Goal: Task Accomplishment & Management: Manage account settings

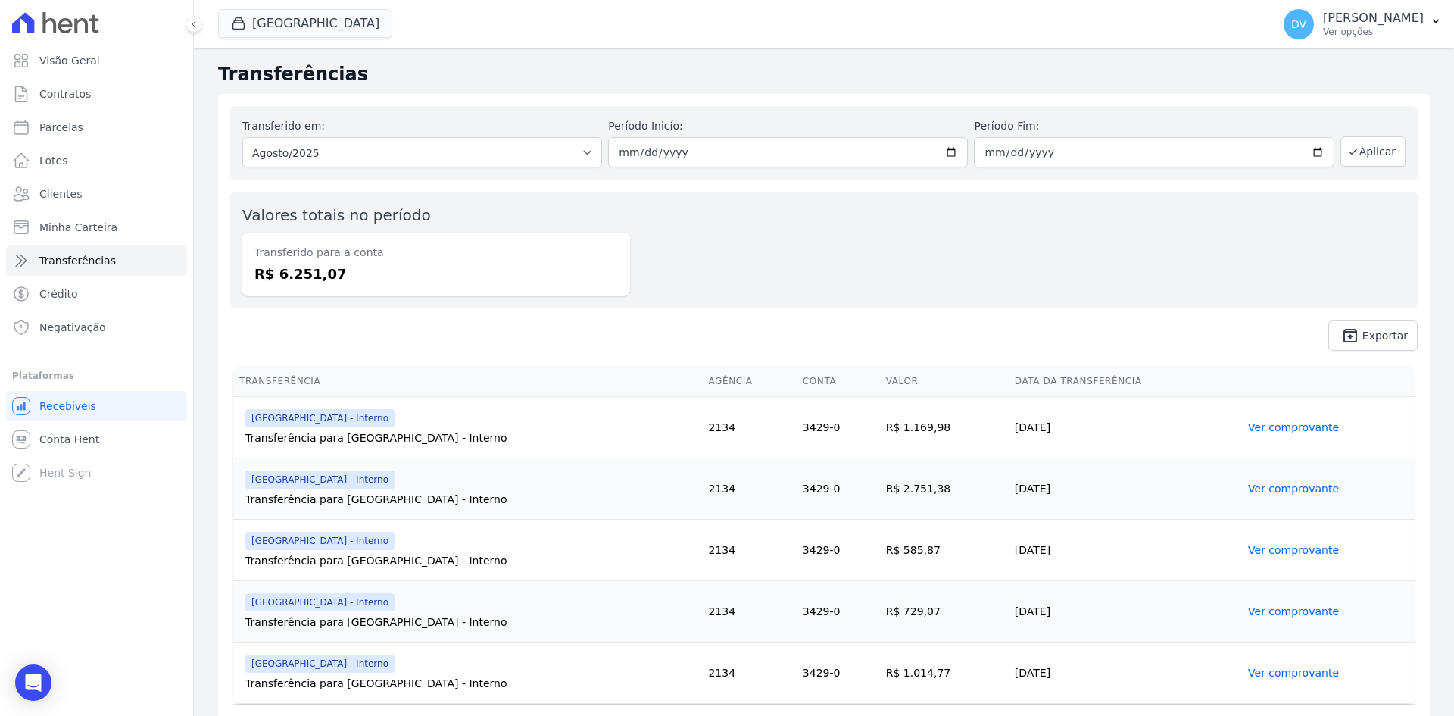
scroll to position [37, 0]
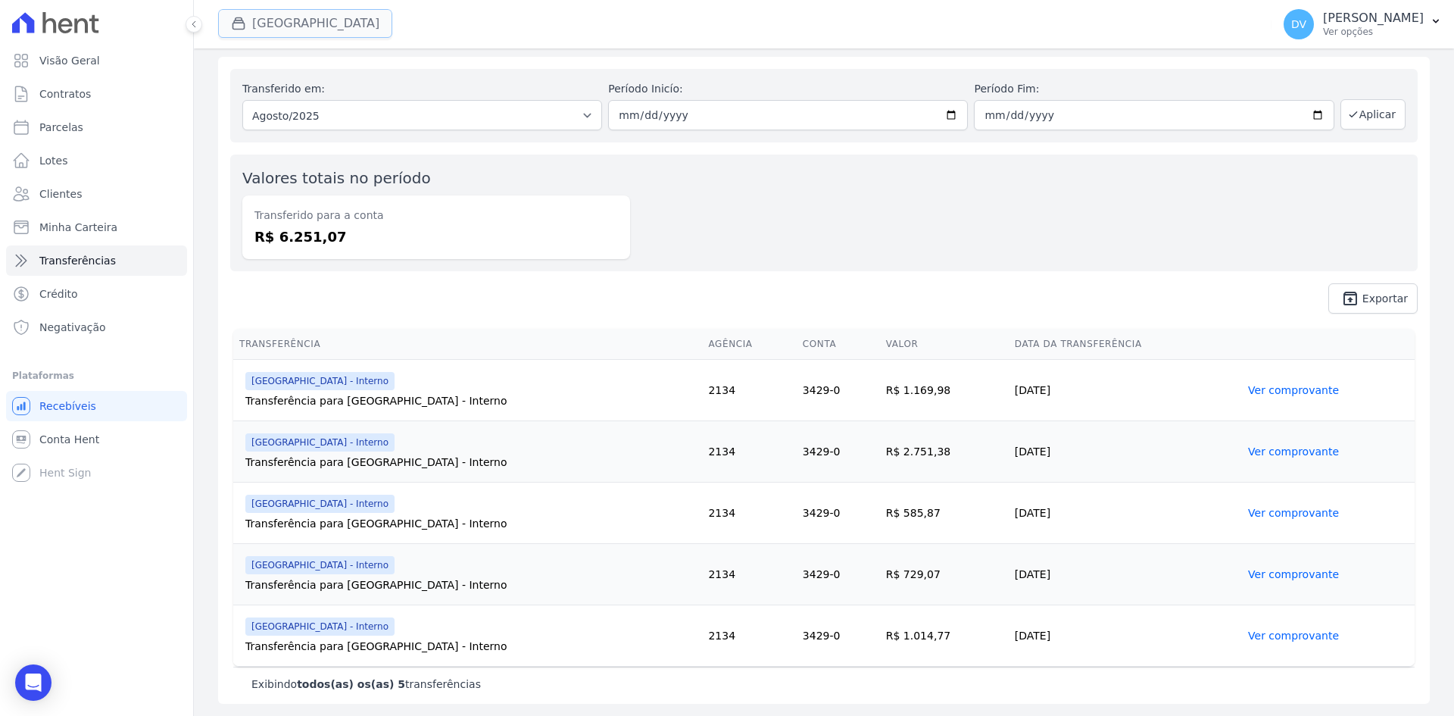
click at [305, 21] on button "[GEOGRAPHIC_DATA]" at bounding box center [305, 23] width 174 height 29
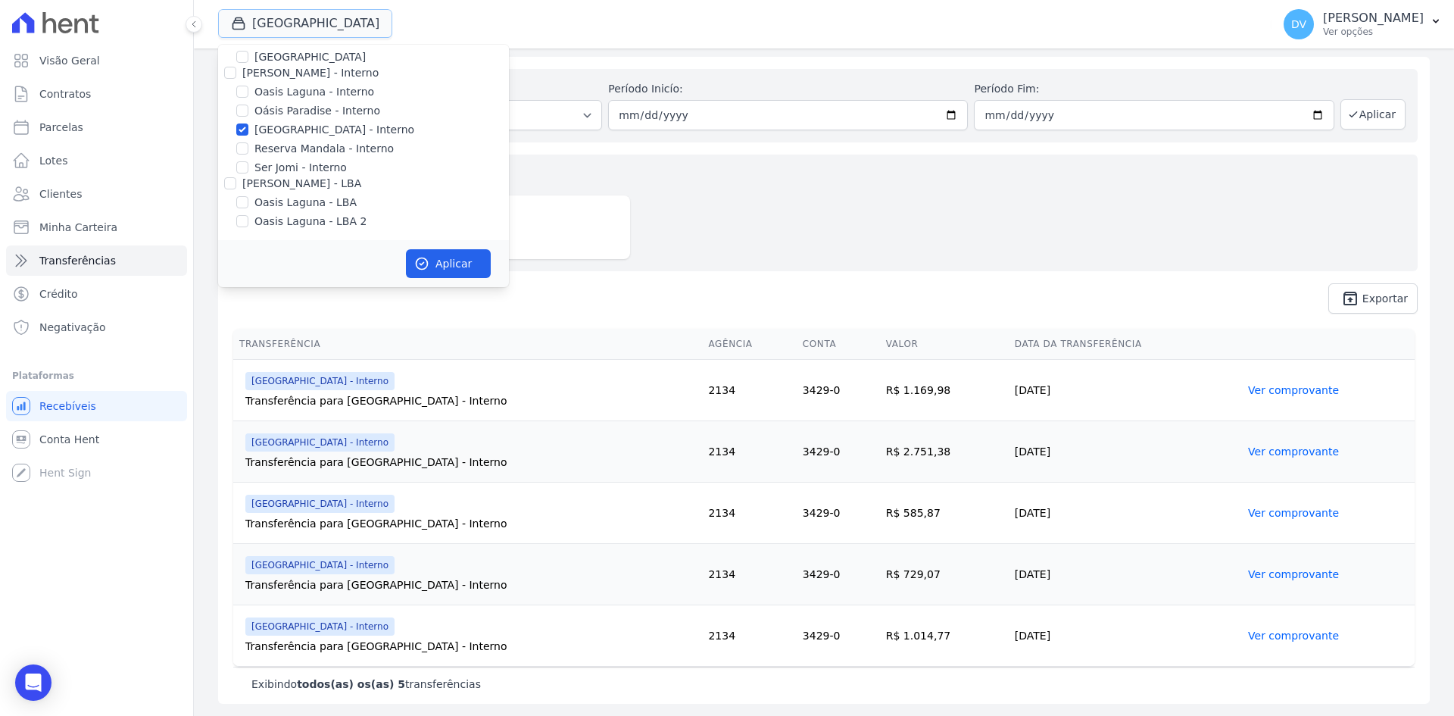
scroll to position [120, 0]
click at [243, 123] on input "[GEOGRAPHIC_DATA] - Interno" at bounding box center [242, 128] width 12 height 12
checkbox input "false"
click at [240, 86] on input "Oasis Laguna - Interno" at bounding box center [242, 90] width 12 height 12
checkbox input "true"
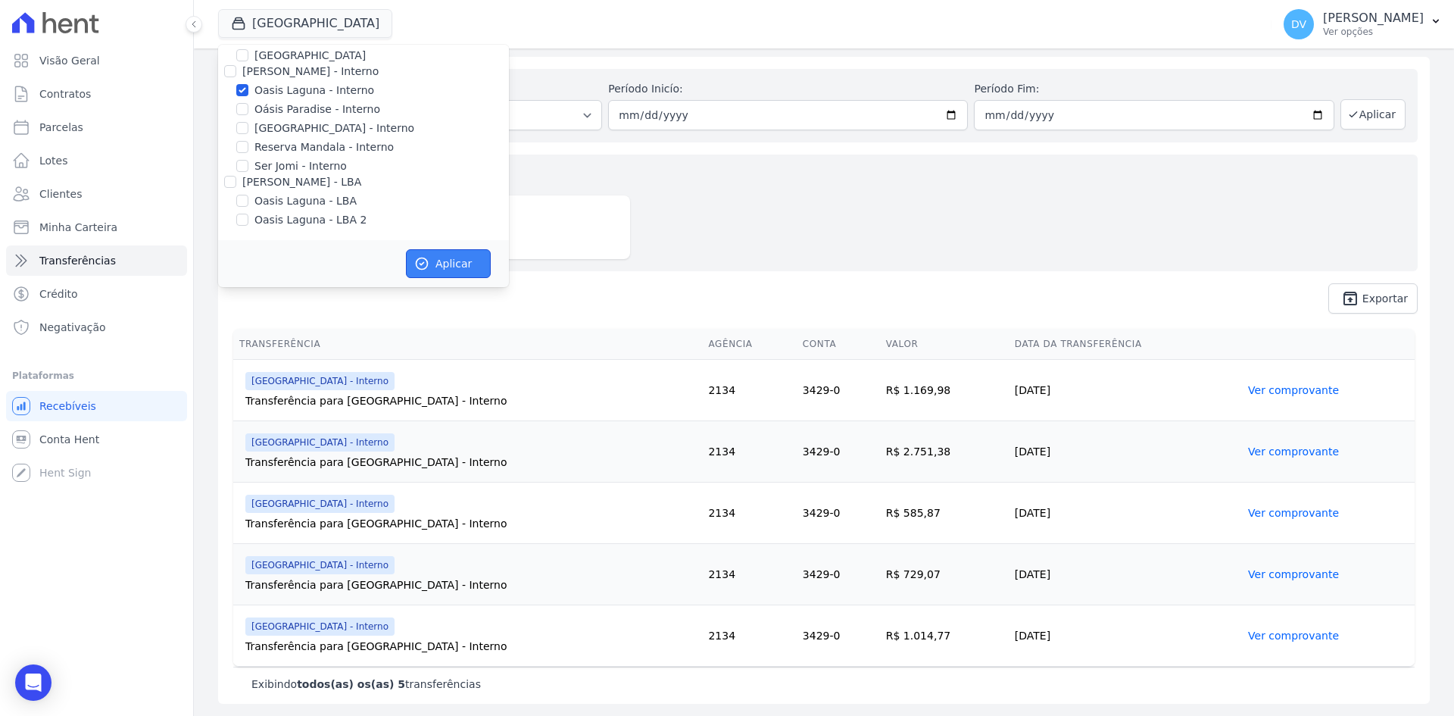
click at [451, 266] on button "Aplicar" at bounding box center [448, 263] width 85 height 29
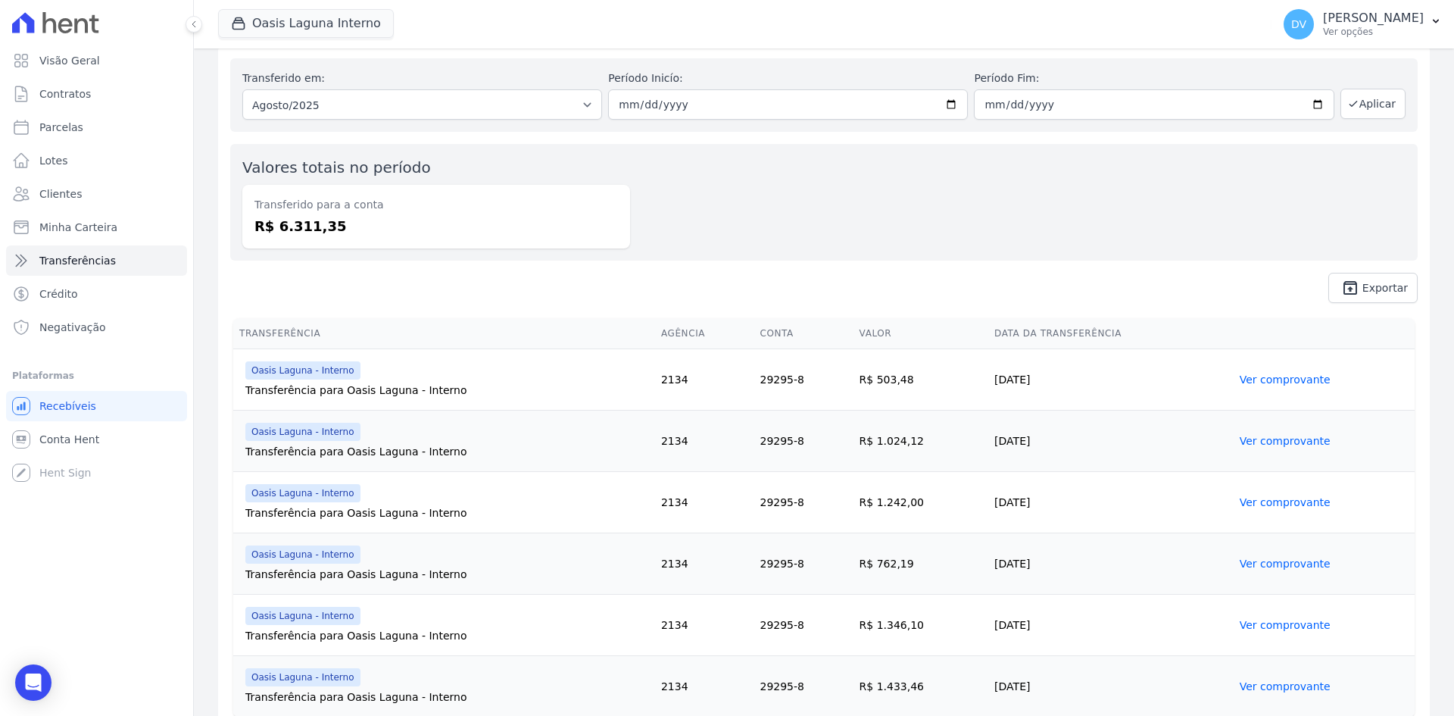
scroll to position [0, 0]
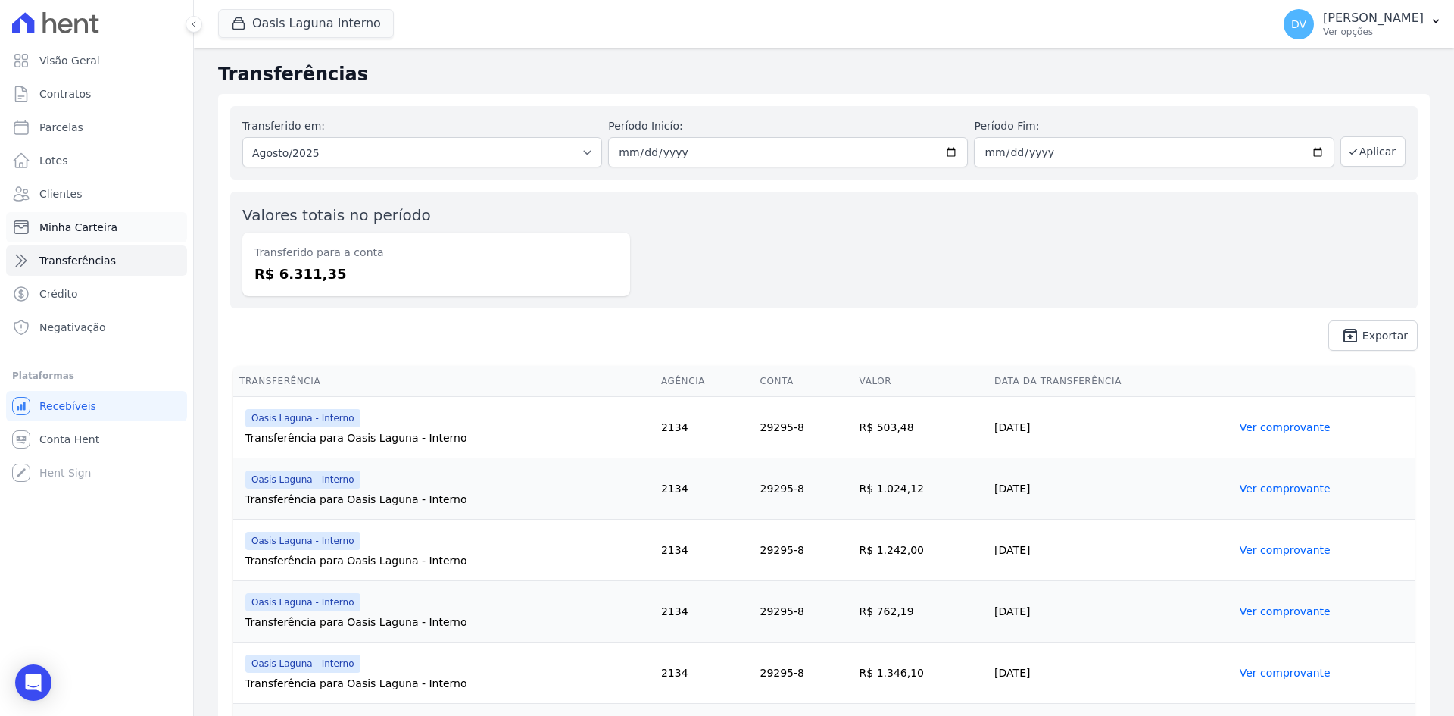
click at [76, 228] on span "Minha Carteira" at bounding box center [78, 227] width 78 height 15
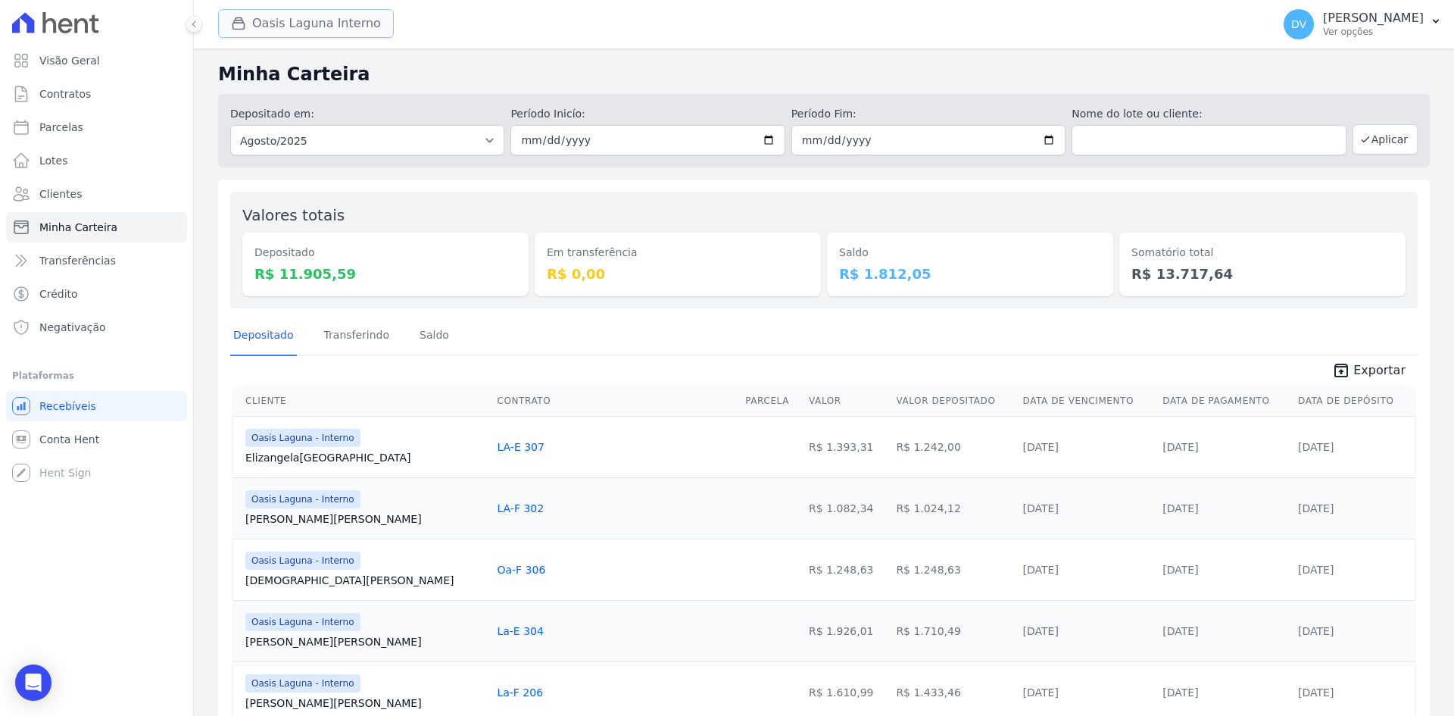
click at [276, 27] on button "Oasis Laguna Interno" at bounding box center [306, 23] width 176 height 29
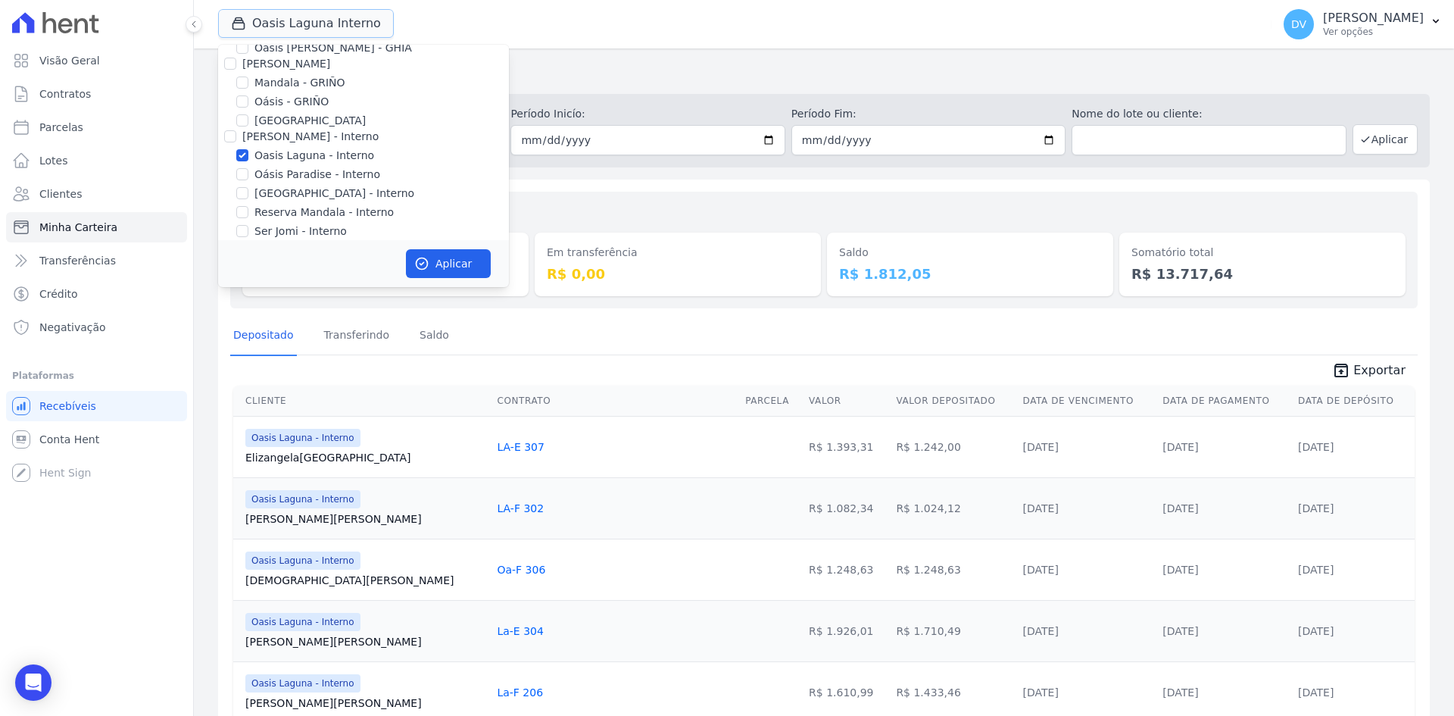
scroll to position [120, 0]
click at [245, 88] on input "Oasis Laguna - Interno" at bounding box center [242, 90] width 12 height 12
checkbox input "false"
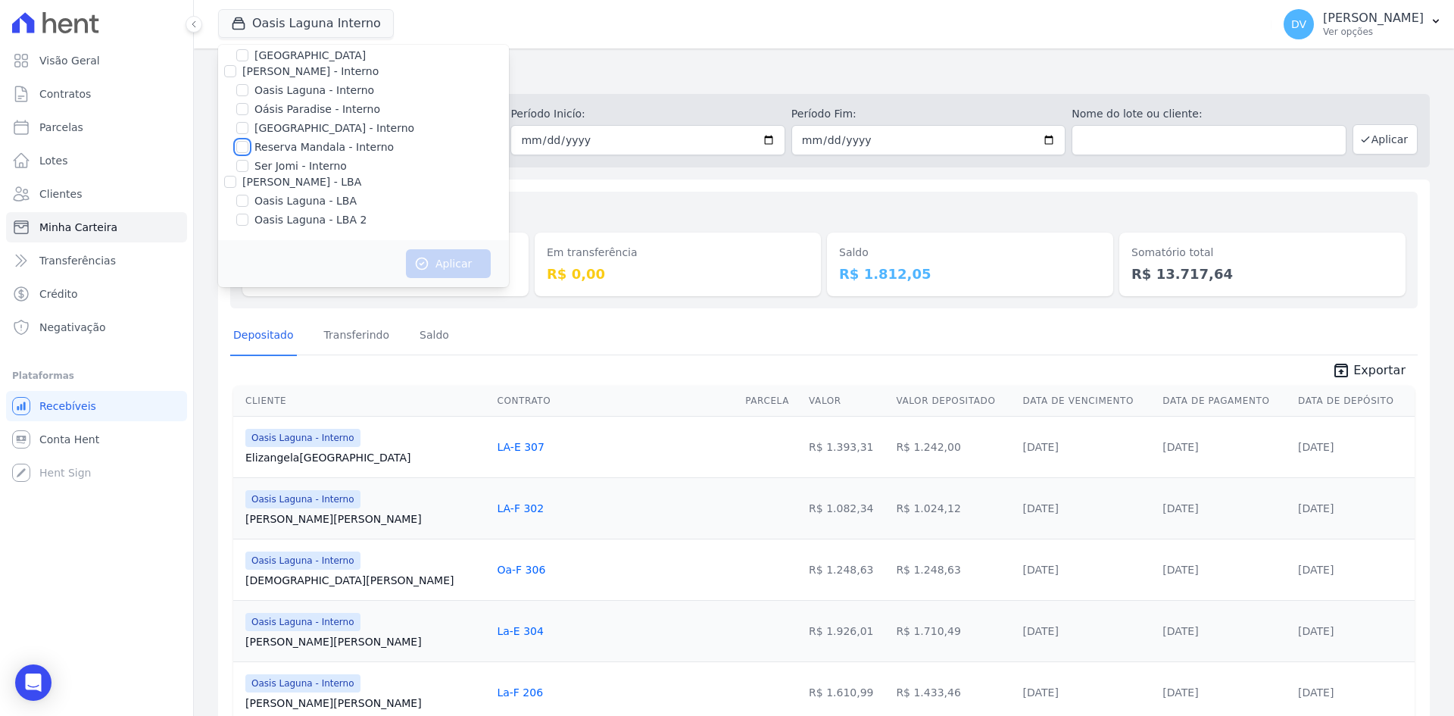
click at [242, 146] on input "Reserva Mandala - Interno" at bounding box center [242, 147] width 12 height 12
checkbox input "true"
click at [465, 266] on button "Aplicar" at bounding box center [448, 263] width 85 height 29
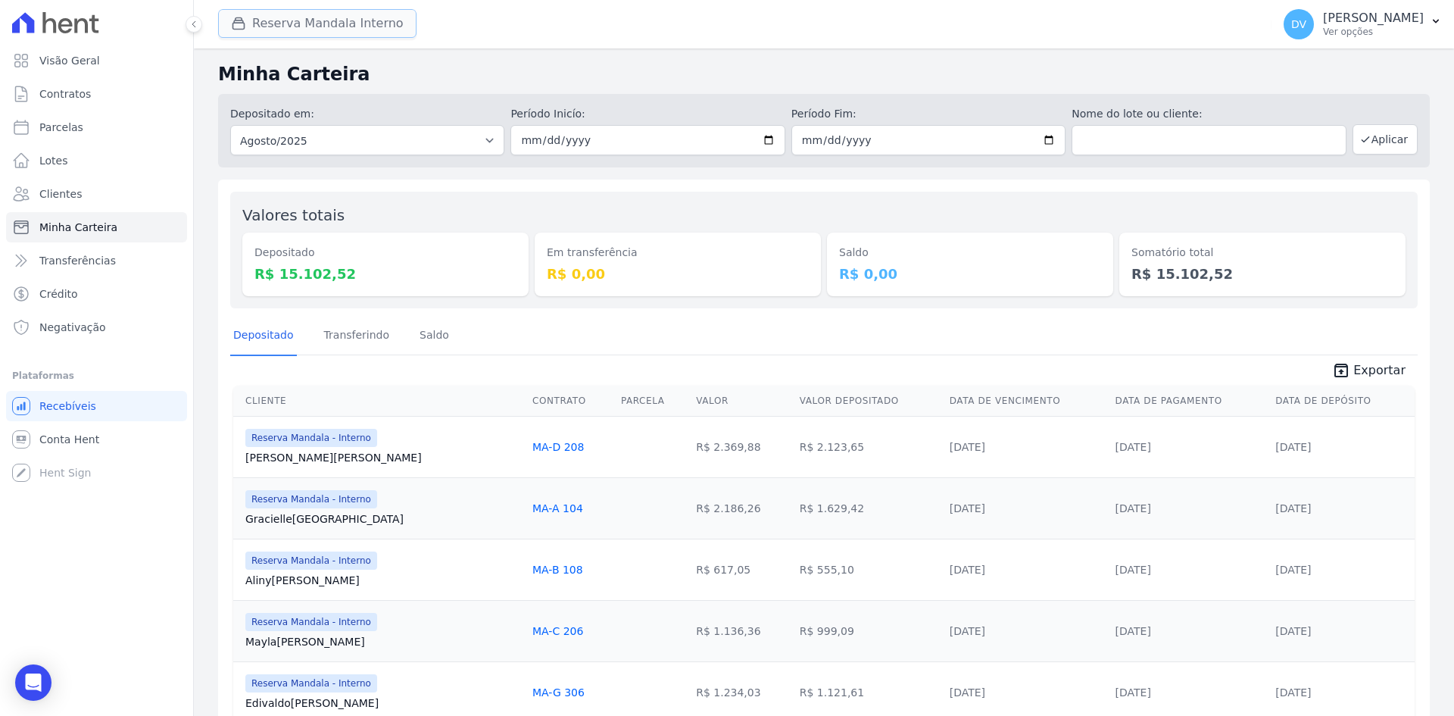
click at [258, 14] on button "Reserva Mandala Interno" at bounding box center [317, 23] width 198 height 29
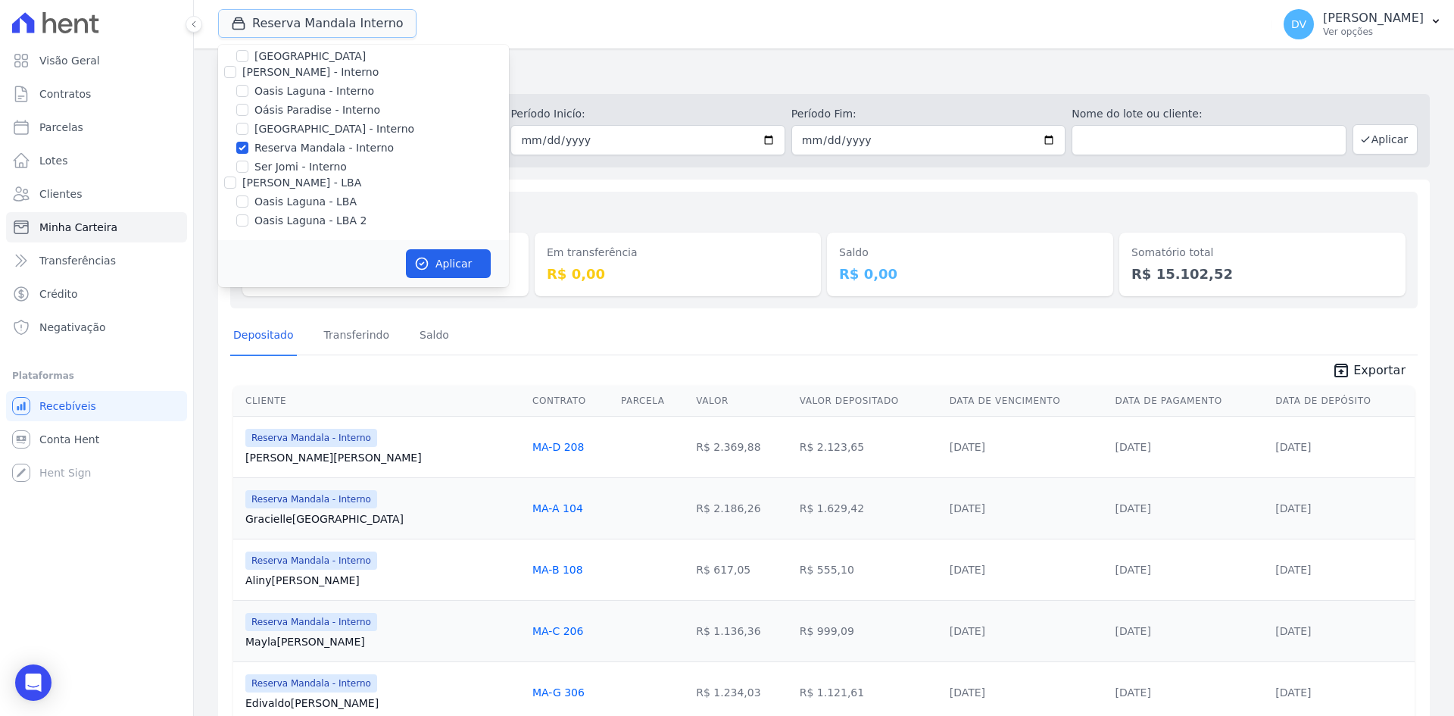
scroll to position [120, 0]
click at [244, 126] on input "[GEOGRAPHIC_DATA] - Interno" at bounding box center [242, 128] width 12 height 12
checkbox input "true"
drag, startPoint x: 241, startPoint y: 146, endPoint x: 383, endPoint y: 190, distance: 149.0
click at [243, 145] on input "Reserva Mandala - Interno" at bounding box center [242, 147] width 12 height 12
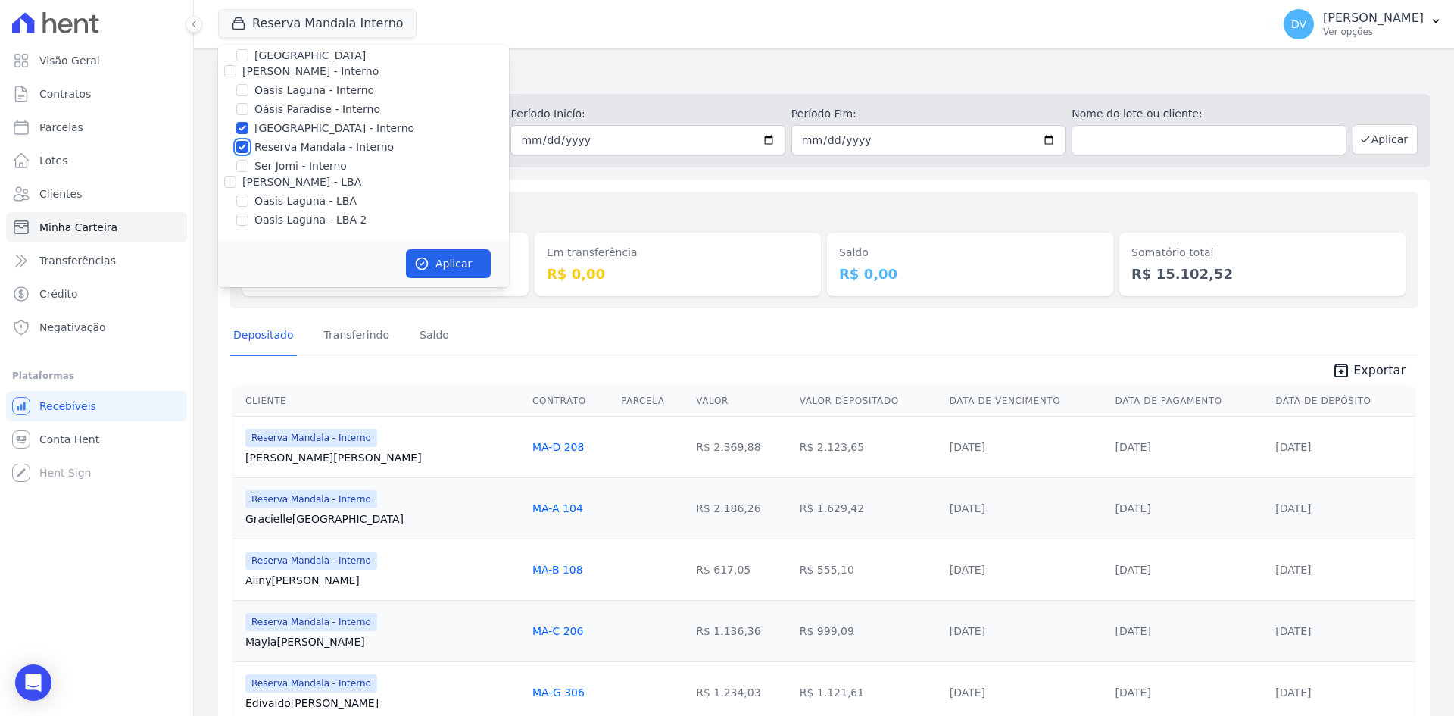
checkbox input "false"
click at [460, 261] on button "Aplicar" at bounding box center [448, 263] width 85 height 29
